Goal: Download file/media

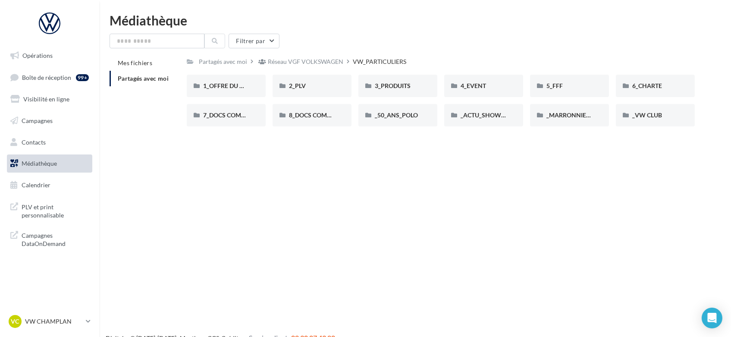
click at [84, 318] on link "VC VW CHAMPLAN vw-cha-ale" at bounding box center [49, 321] width 85 height 16
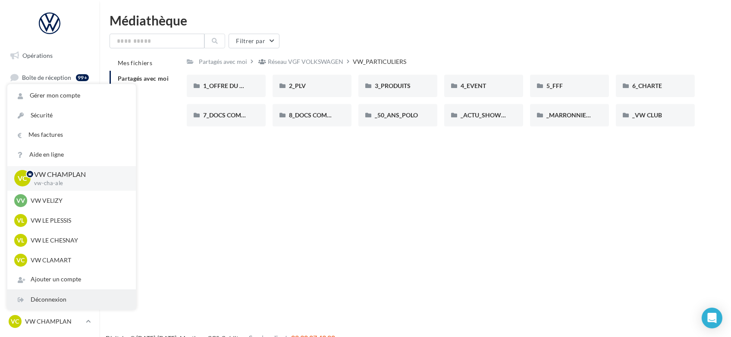
click at [81, 296] on div "Déconnexion" at bounding box center [71, 299] width 128 height 19
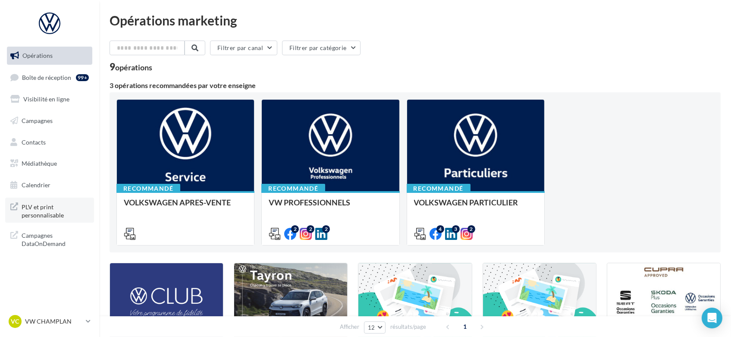
click at [52, 208] on span "PLV et print personnalisable" at bounding box center [55, 210] width 67 height 19
click at [48, 164] on span "Médiathèque" at bounding box center [39, 163] width 35 height 7
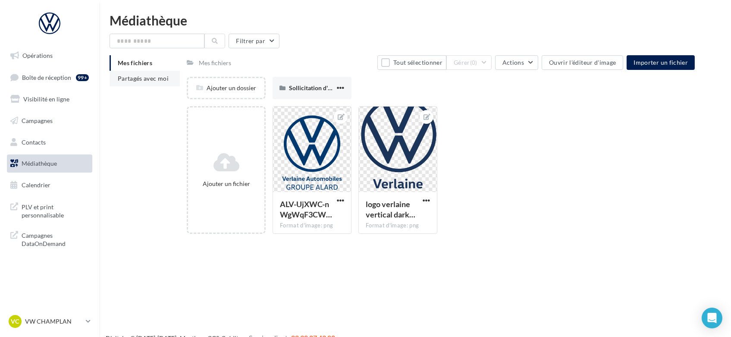
click at [159, 78] on span "Partagés avec moi" at bounding box center [143, 78] width 51 height 7
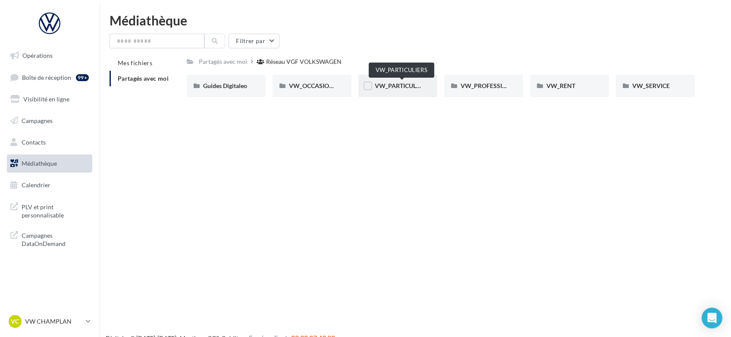
click at [397, 89] on span "VW_PARTICULIERS" at bounding box center [402, 85] width 54 height 7
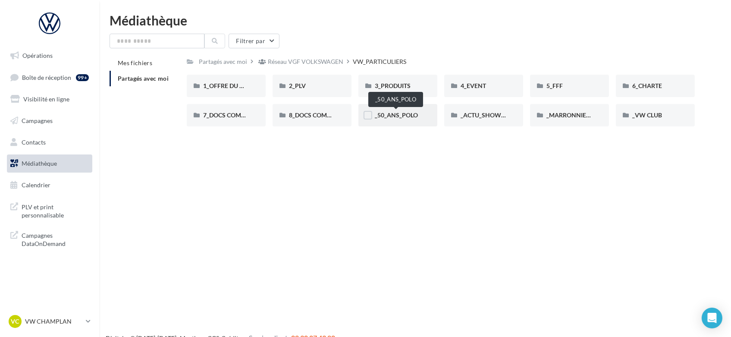
click at [398, 117] on span "_50_ANS_POLO" at bounding box center [396, 114] width 43 height 7
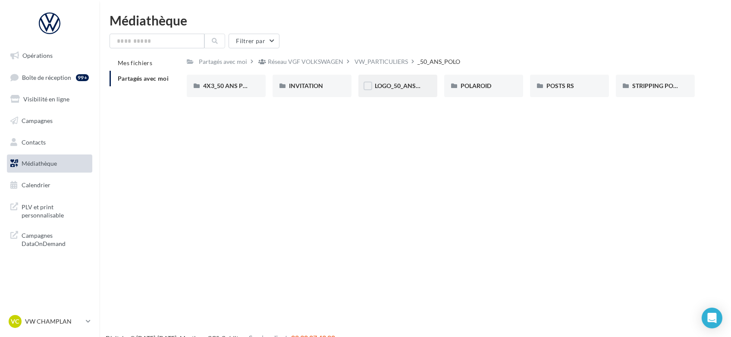
click at [402, 92] on div "LOGO_50_ANS_POLO" at bounding box center [397, 86] width 79 height 22
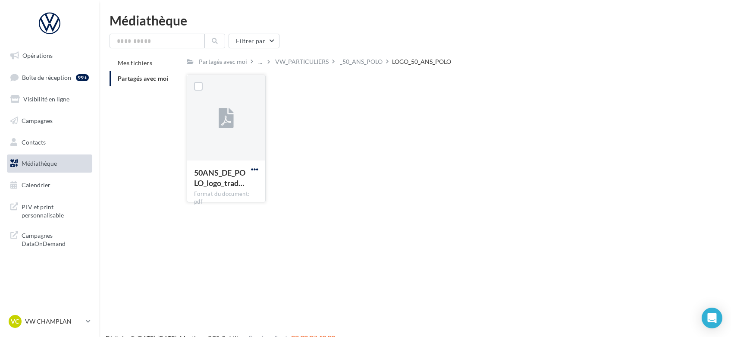
click at [255, 168] on span "button" at bounding box center [254, 169] width 7 height 7
click at [198, 188] on button "Télécharger" at bounding box center [217, 186] width 86 height 22
